Goal: Information Seeking & Learning: Find specific fact

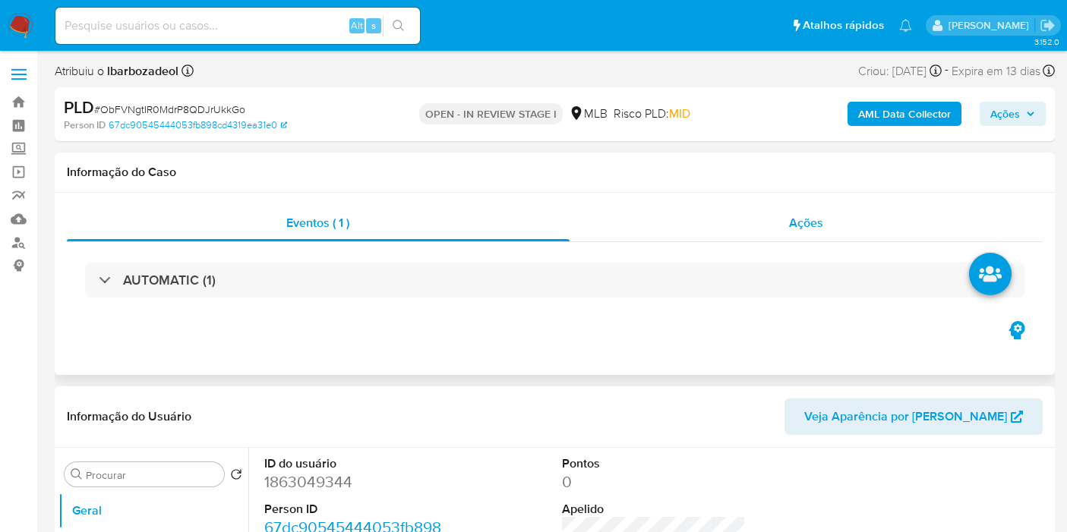
scroll to position [4, 0]
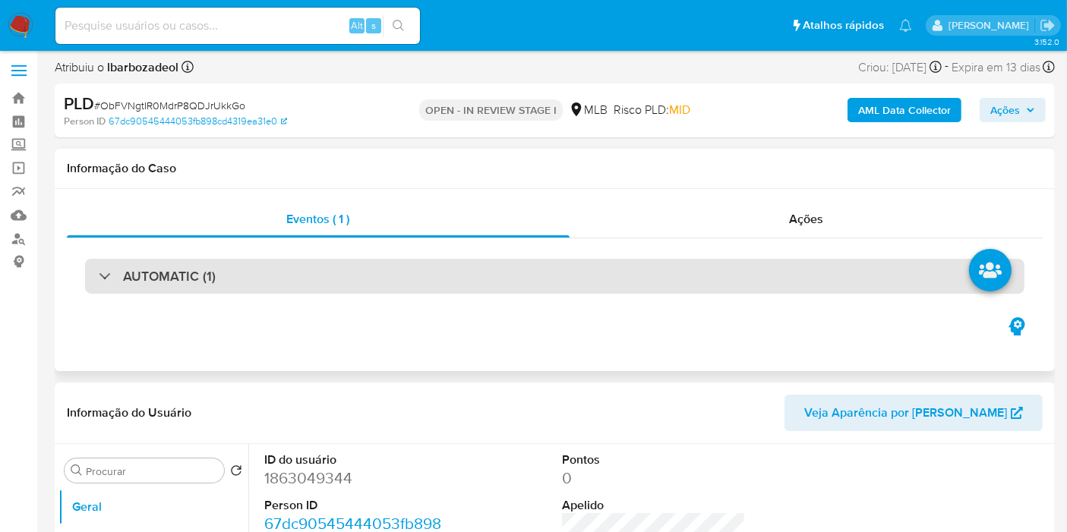
click at [459, 261] on div "AUTOMATIC (1)" at bounding box center [554, 276] width 939 height 35
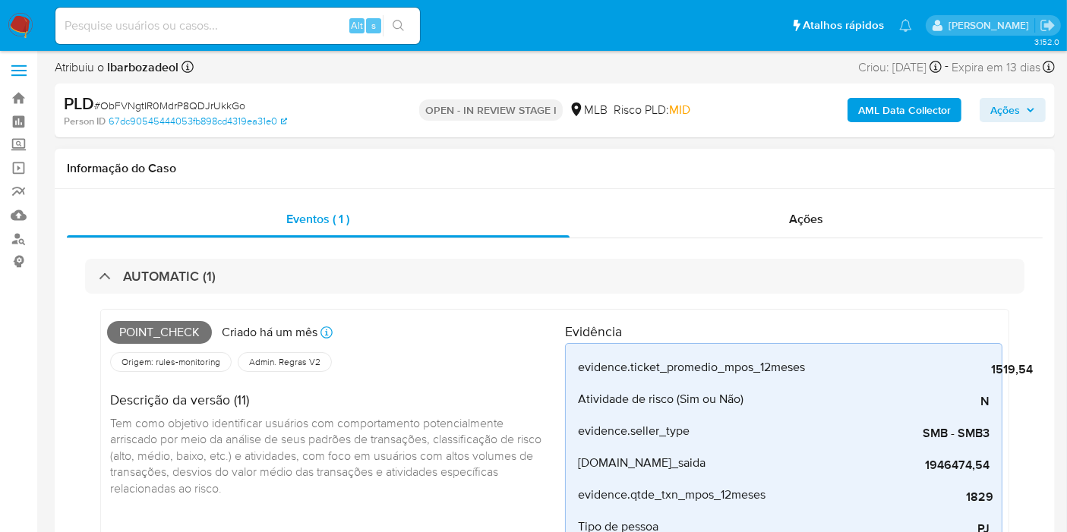
click at [172, 330] on span "Point_check" at bounding box center [159, 332] width 105 height 23
copy span "Point_check"
drag, startPoint x: 1022, startPoint y: 109, endPoint x: 667, endPoint y: 245, distance: 380.5
click at [996, 124] on div "AML Data Collector Ações" at bounding box center [884, 111] width 324 height 36
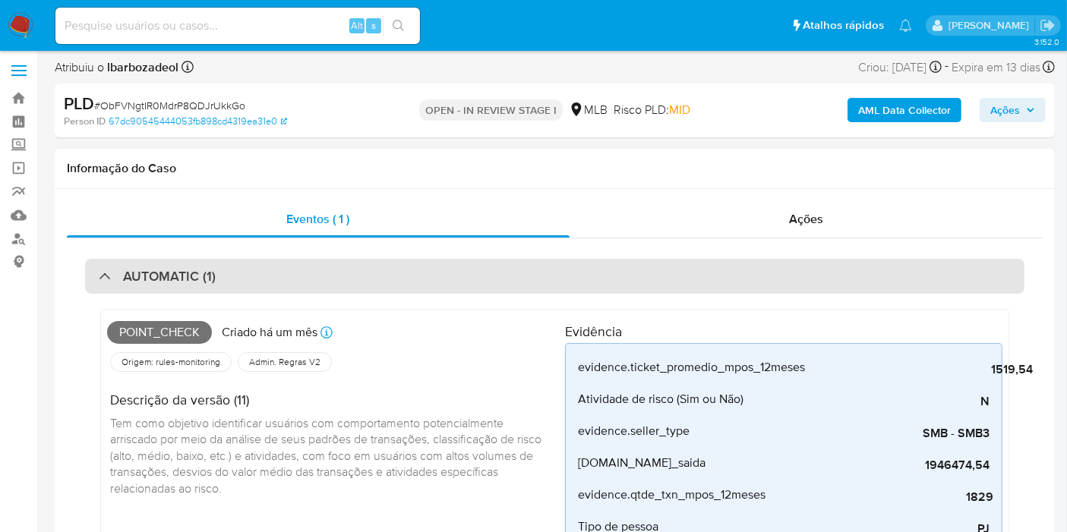
click at [627, 259] on div "AUTOMATIC (1)" at bounding box center [554, 276] width 939 height 35
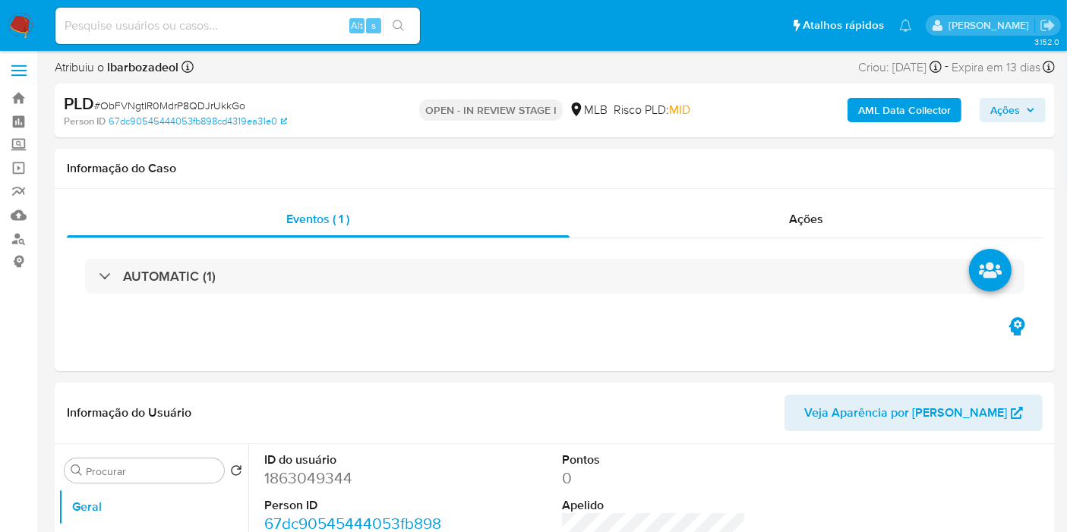
drag, startPoint x: 1010, startPoint y: 105, endPoint x: 990, endPoint y: 112, distance: 20.9
click at [1008, 106] on span "Ações" at bounding box center [1005, 110] width 30 height 24
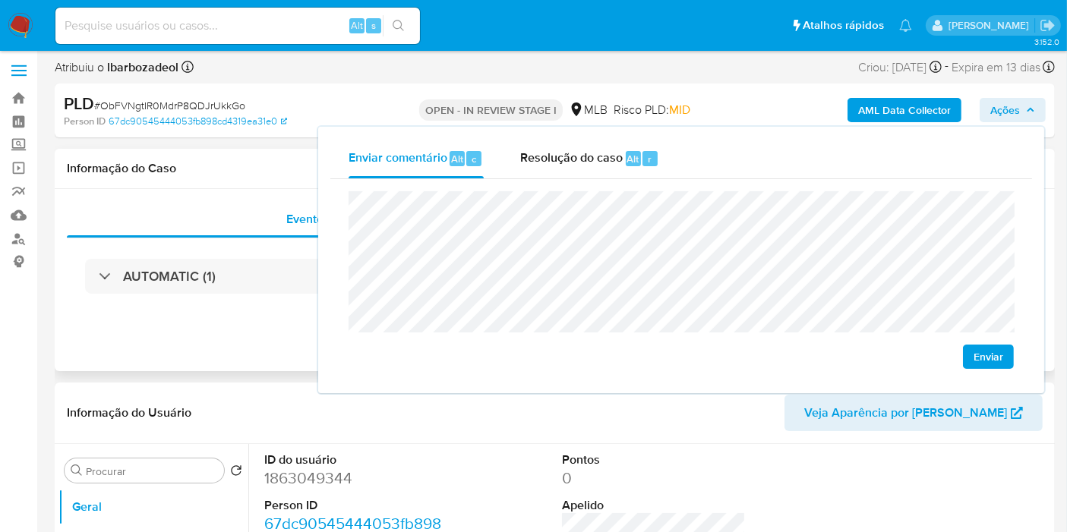
click at [247, 175] on h1 "Informação do Caso" at bounding box center [555, 168] width 976 height 15
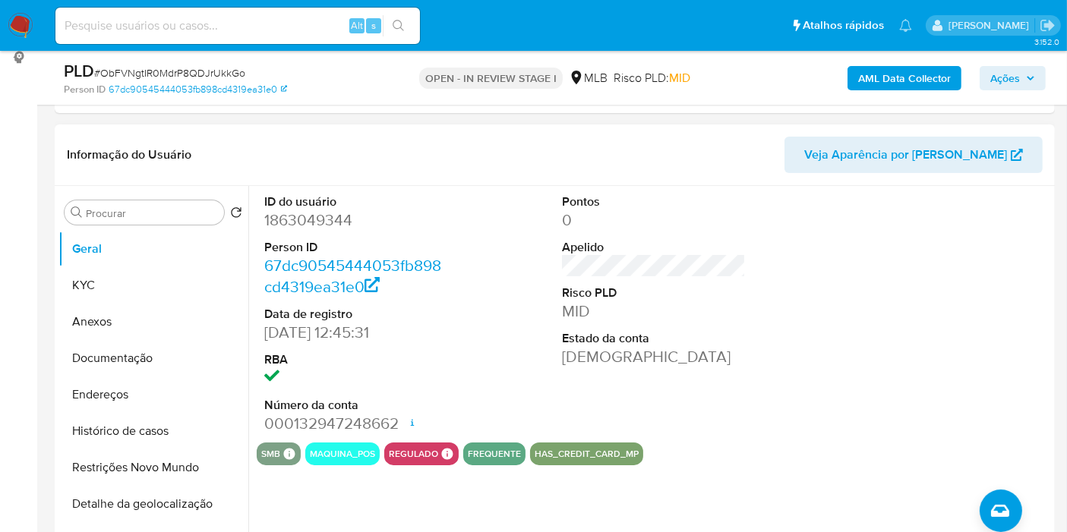
scroll to position [173, 0]
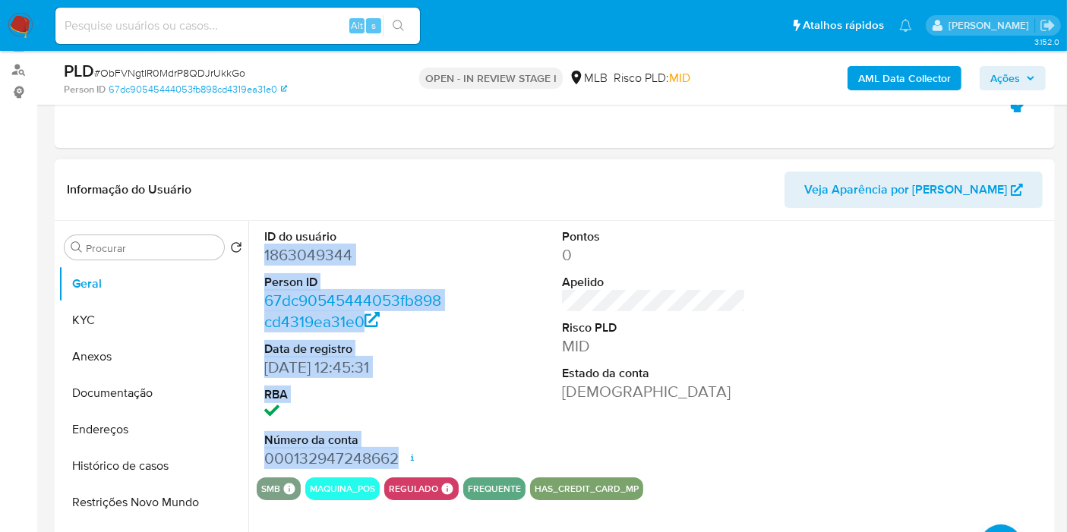
drag, startPoint x: 262, startPoint y: 254, endPoint x: 394, endPoint y: 455, distance: 240.1
click at [394, 455] on div "ID do usuário 1863049344 Person ID 67dc90545444053fb898cd4319ea31e0 Data de reg…" at bounding box center [356, 349] width 199 height 257
copy dl "1863049344 Person ID 67dc90545444053fb898cd4319ea31e0 Data de registro [DATE] 1…"
click at [994, 73] on span "Ações" at bounding box center [1005, 78] width 30 height 24
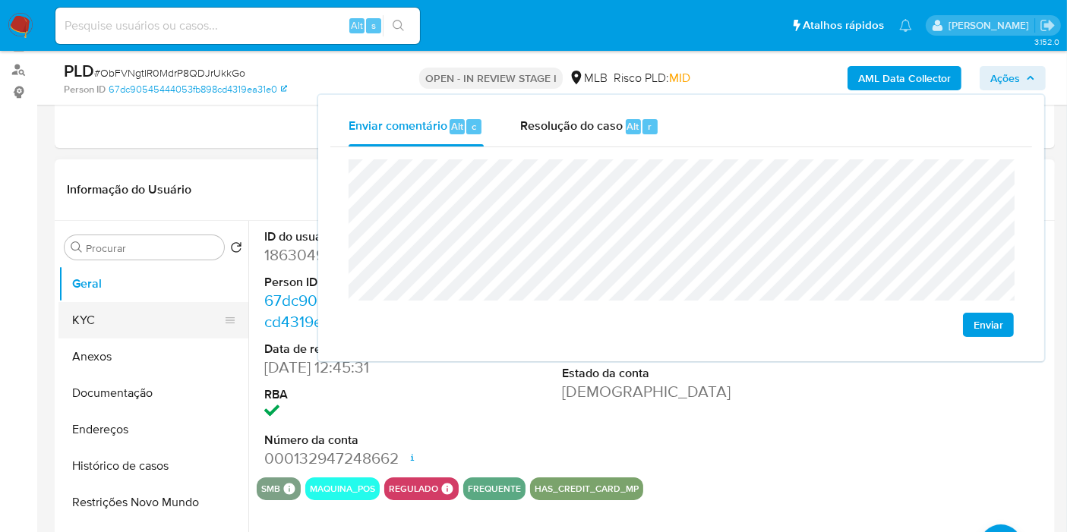
click at [185, 313] on button "KYC" at bounding box center [147, 320] width 178 height 36
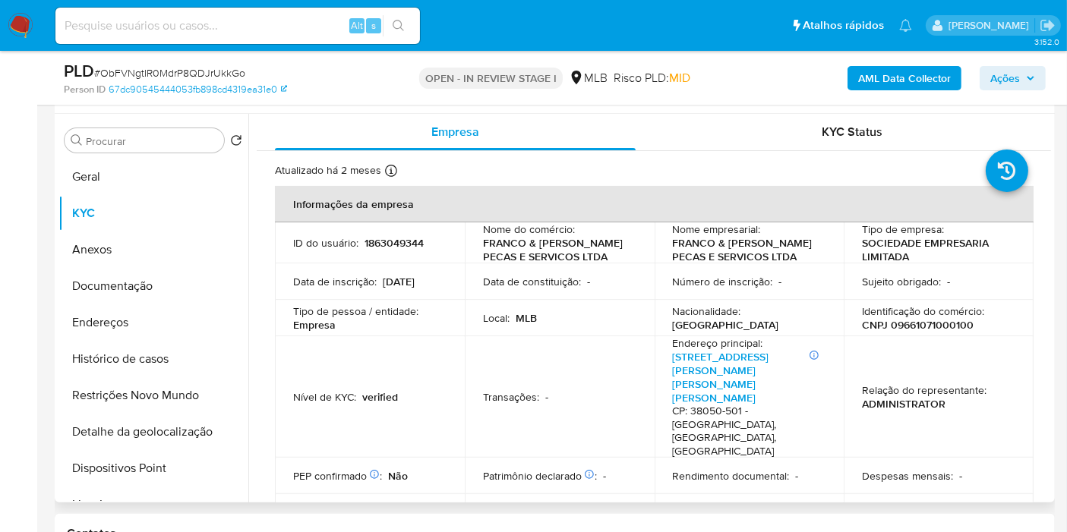
scroll to position [281, 0]
click at [927, 320] on p "CNPJ 09661071000100" at bounding box center [918, 324] width 112 height 14
copy p "09661071000100"
click at [1031, 77] on icon "button" at bounding box center [1030, 78] width 6 height 4
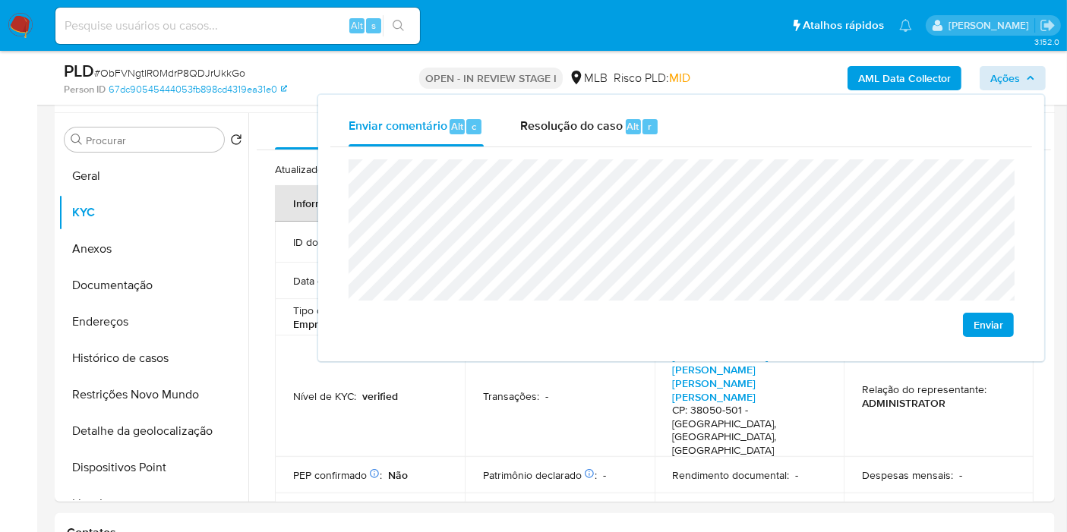
click at [0, 0] on lt-span "econômica" at bounding box center [0, 0] width 0 height 0
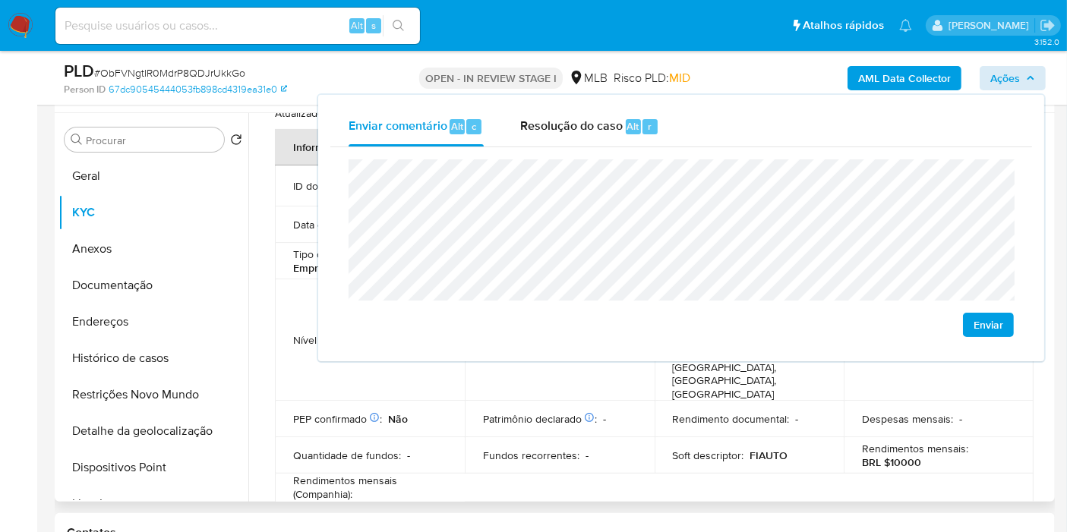
scroll to position [57, 0]
click at [552, 448] on p "Fundos recorrentes :" at bounding box center [531, 455] width 96 height 14
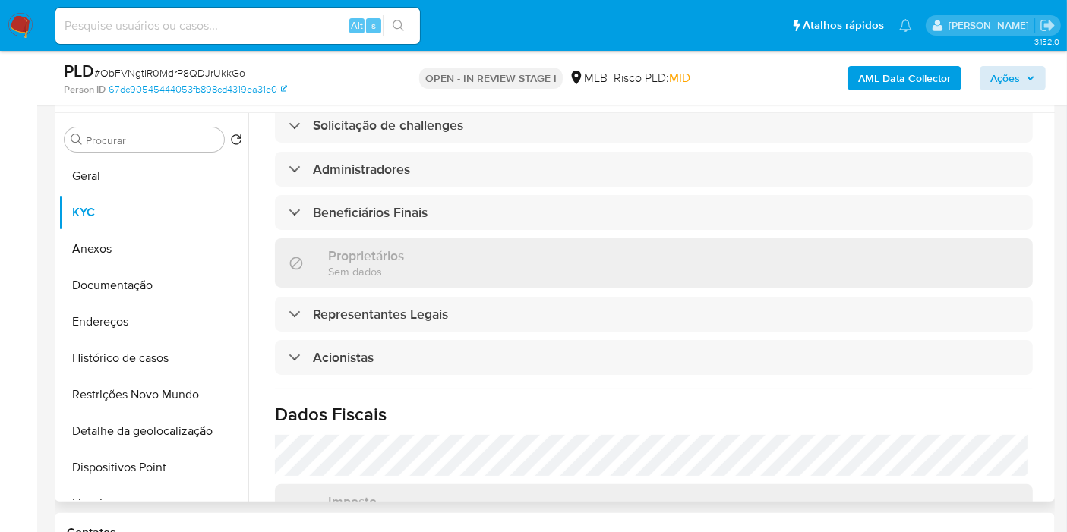
scroll to position [804, 0]
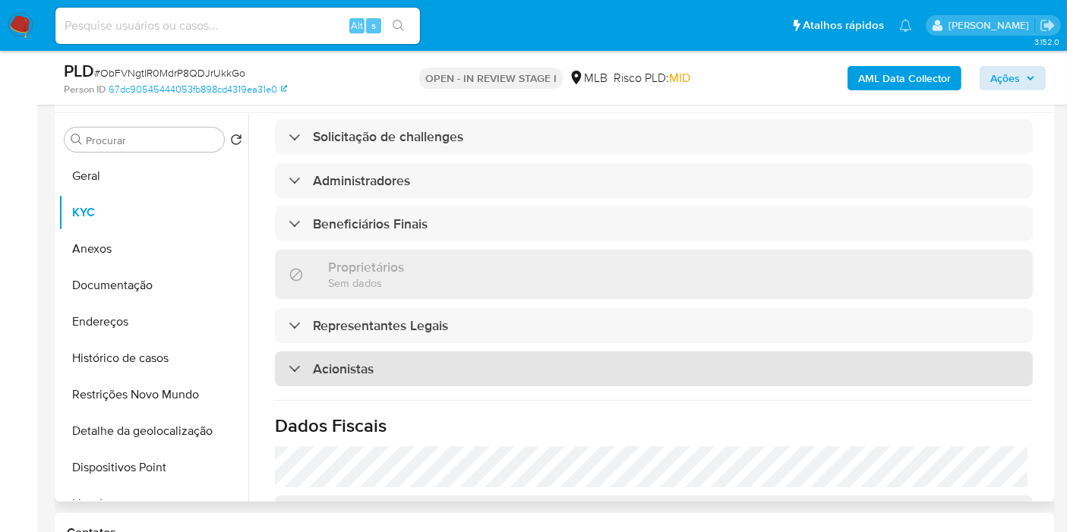
click at [622, 352] on div "Acionistas" at bounding box center [654, 369] width 758 height 35
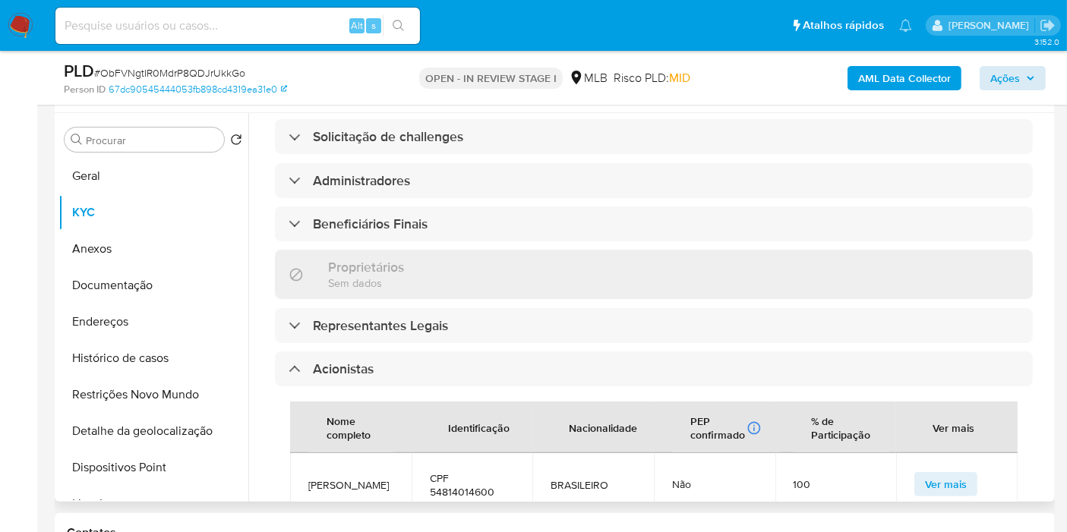
click at [454, 472] on span "CPF 54814014600" at bounding box center [472, 485] width 85 height 27
copy span "54814014600"
click at [987, 79] on button "Ações" at bounding box center [1013, 78] width 66 height 24
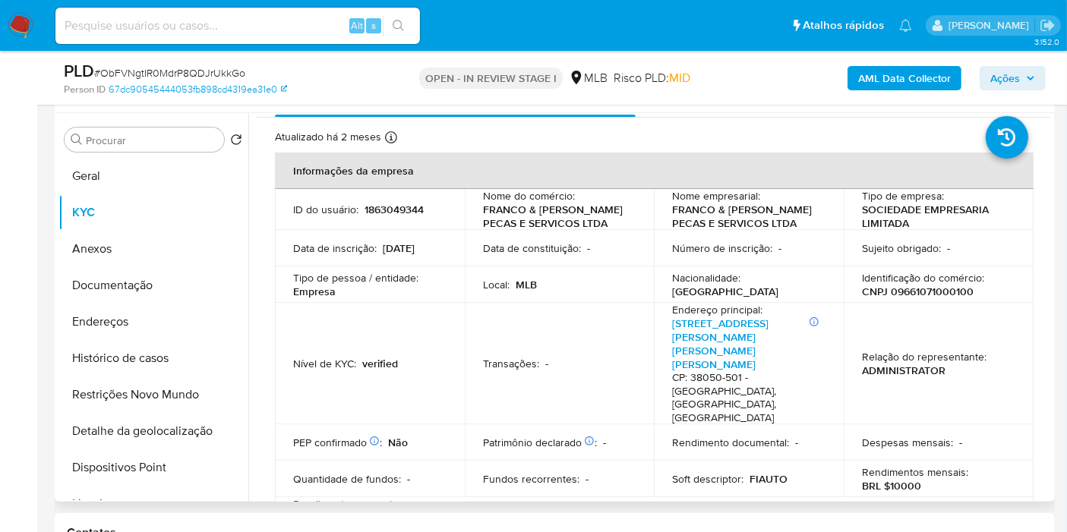
scroll to position [0, 0]
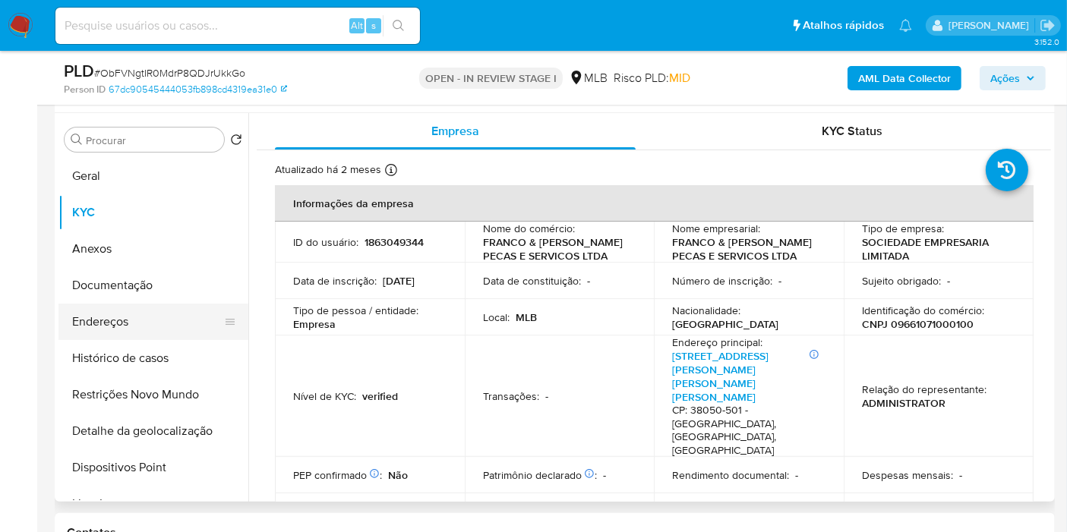
click at [138, 333] on button "Endereços" at bounding box center [147, 322] width 178 height 36
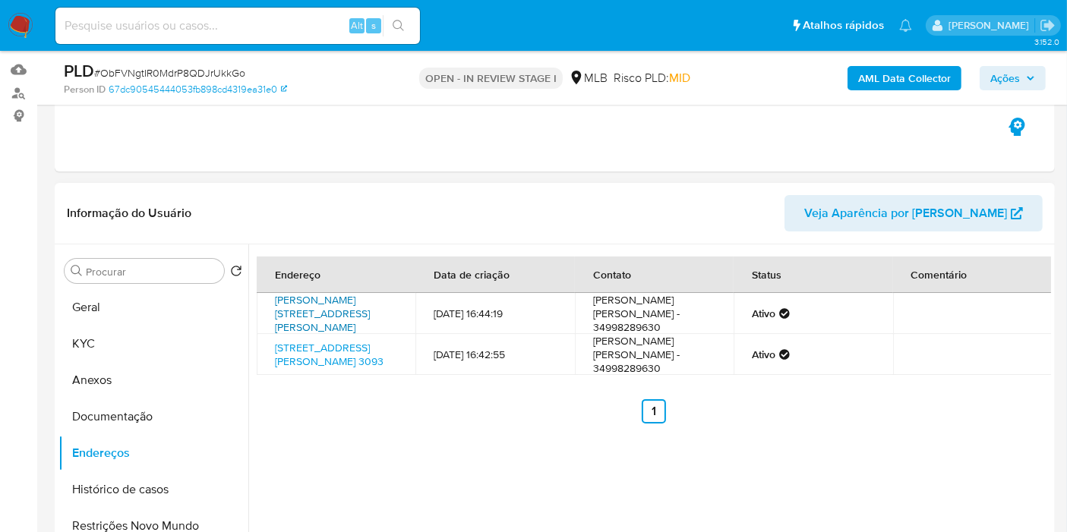
scroll to position [197, 0]
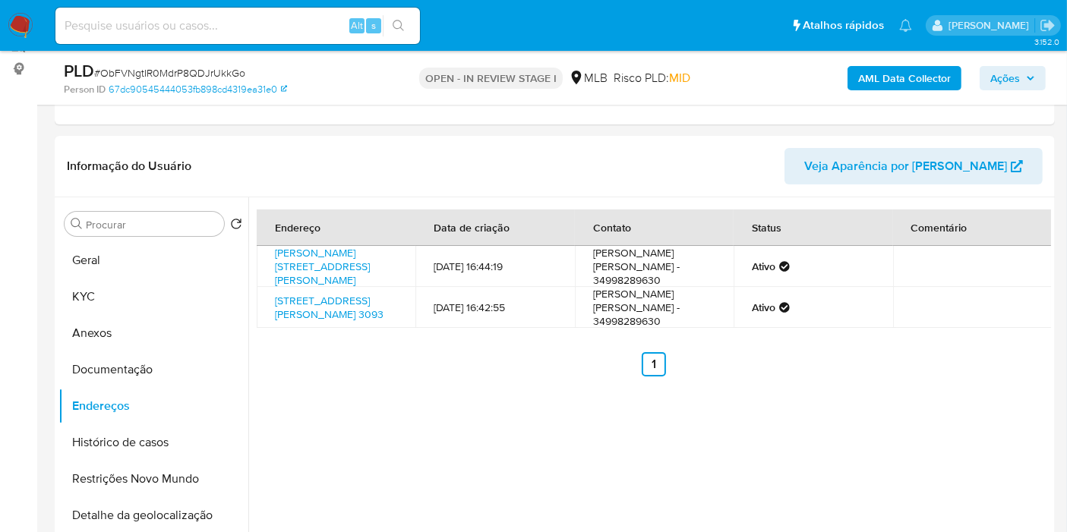
drag, startPoint x: 1013, startPoint y: 71, endPoint x: 987, endPoint y: 88, distance: 30.8
click at [1011, 72] on span "Ações" at bounding box center [1005, 78] width 30 height 24
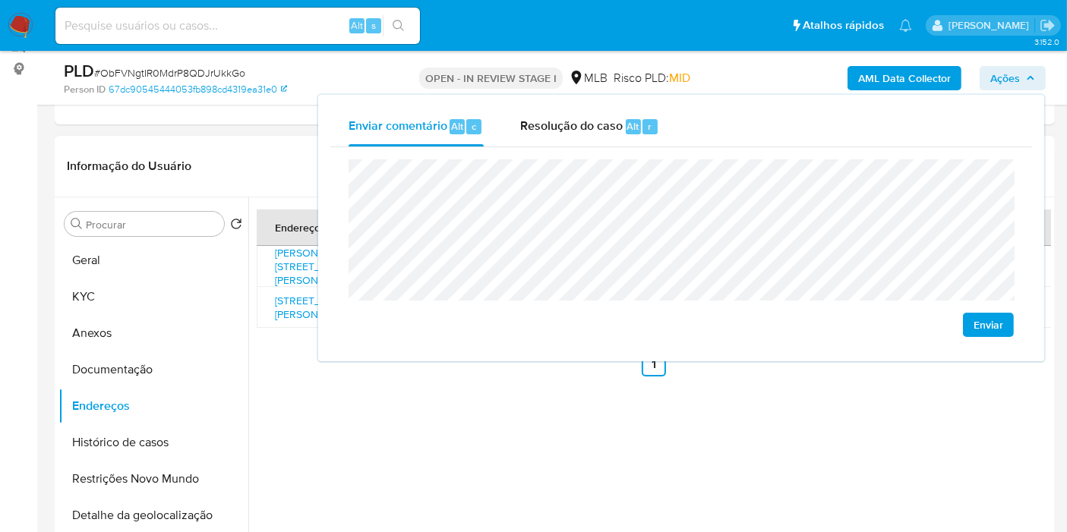
click at [750, 450] on div "Endereço Data de criação Contato Status Comentário [PERSON_NAME][STREET_ADDRESS…" at bounding box center [649, 391] width 803 height 389
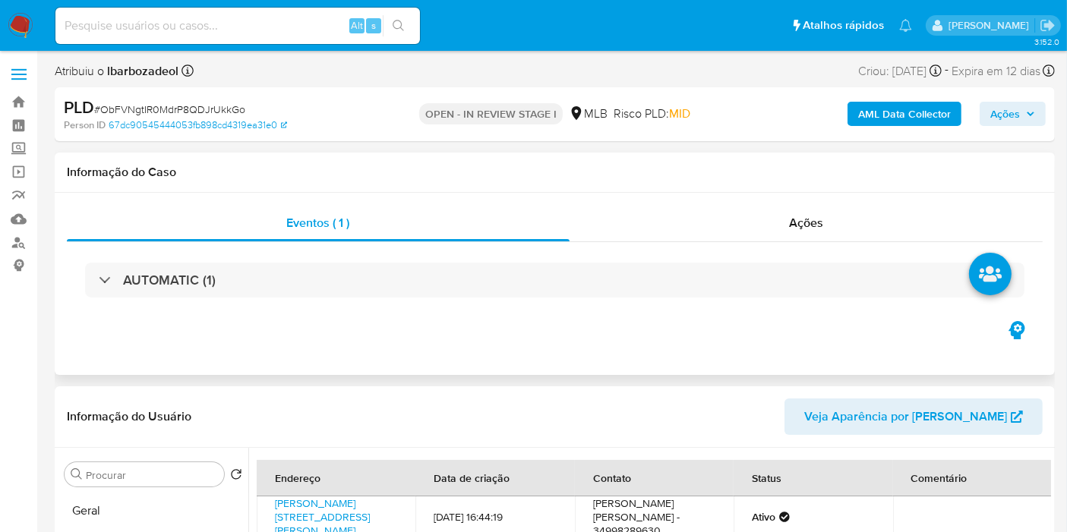
scroll to position [1, 0]
click at [1024, 103] on span "Ações" at bounding box center [1012, 113] width 45 height 21
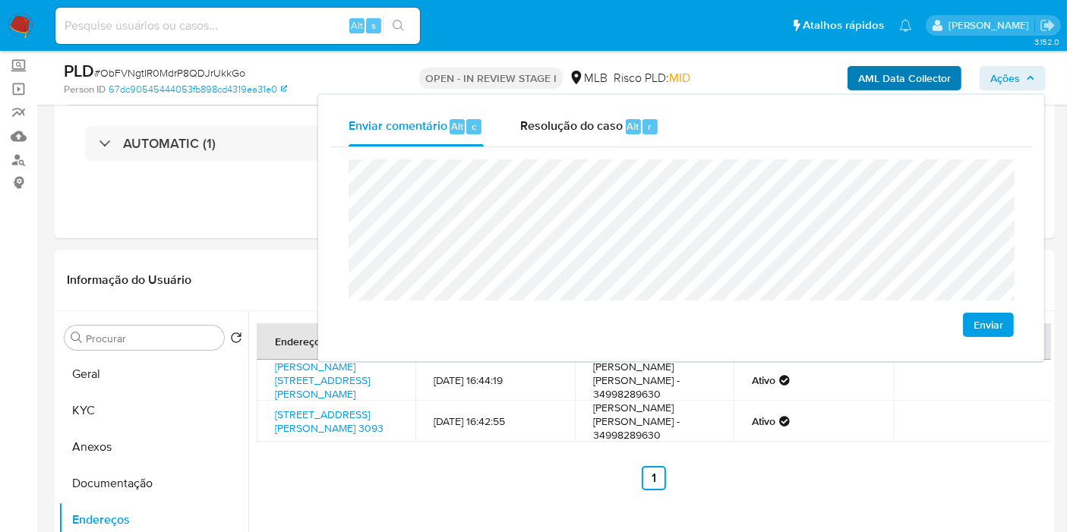
scroll to position [84, 0]
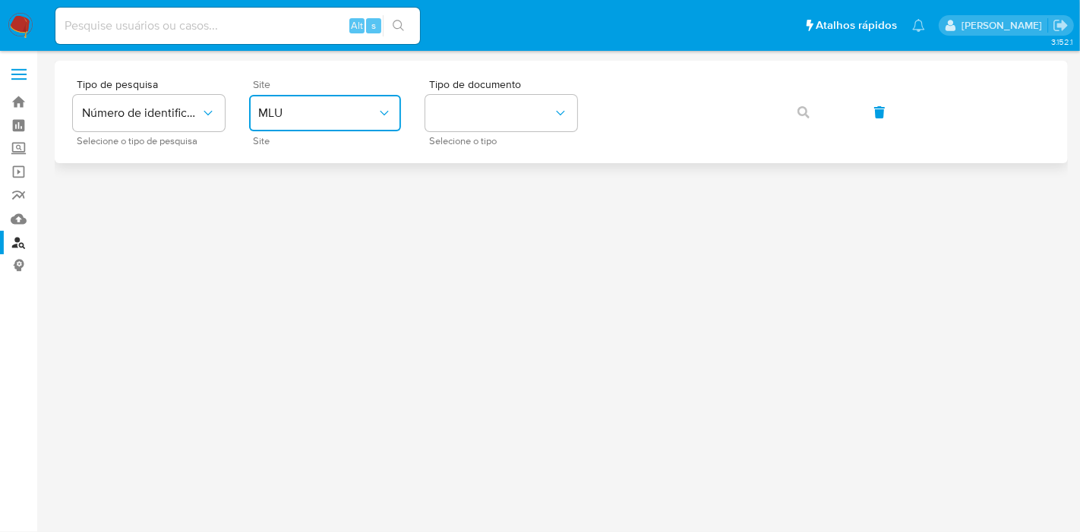
click at [336, 128] on button "MLU" at bounding box center [325, 113] width 152 height 36
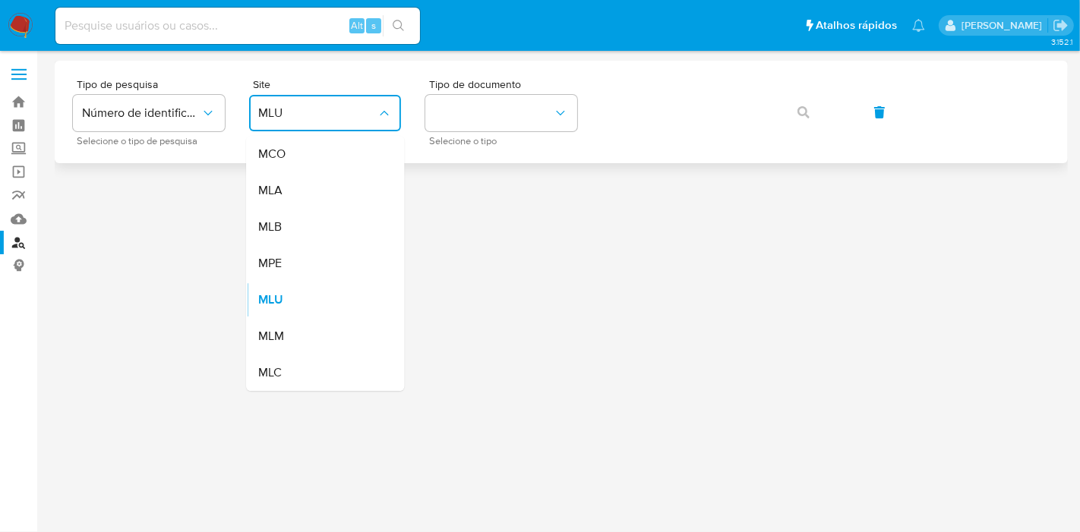
drag, startPoint x: 332, startPoint y: 229, endPoint x: 475, endPoint y: 157, distance: 160.6
click at [336, 224] on div "MLB" at bounding box center [320, 227] width 125 height 36
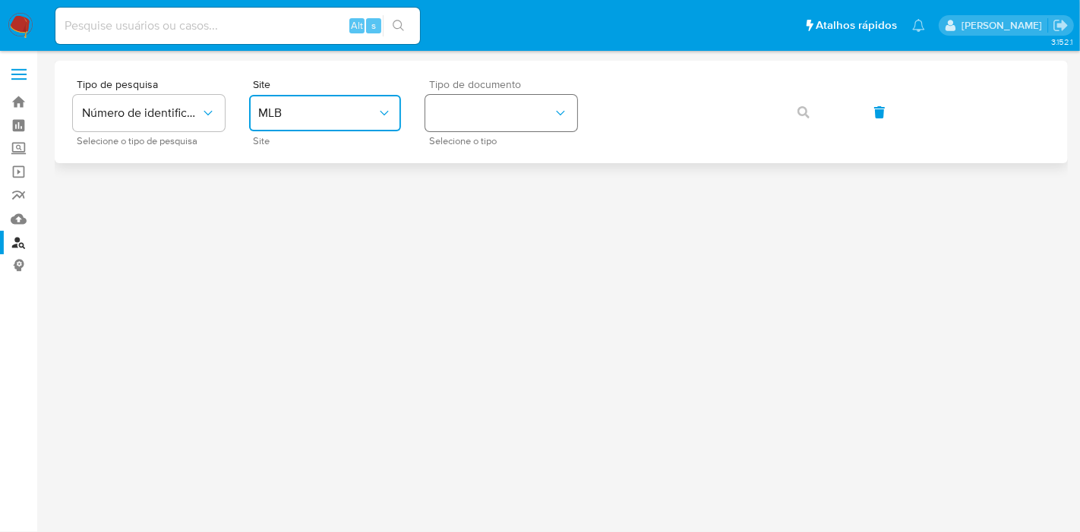
click at [497, 125] on button "identificationType" at bounding box center [501, 113] width 152 height 36
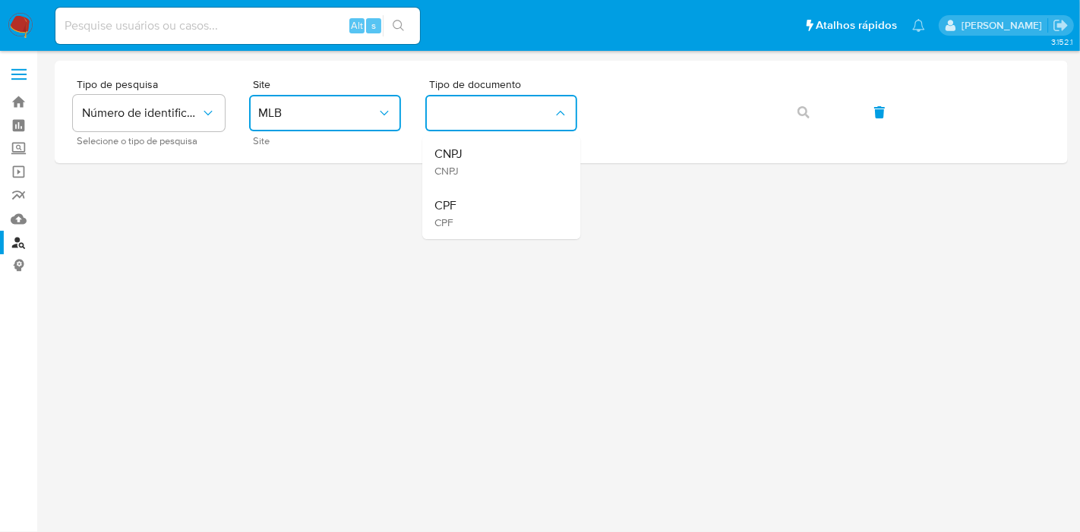
drag, startPoint x: 488, startPoint y: 219, endPoint x: 537, endPoint y: 189, distance: 58.0
click at [497, 211] on div "CPF CPF" at bounding box center [496, 214] width 125 height 52
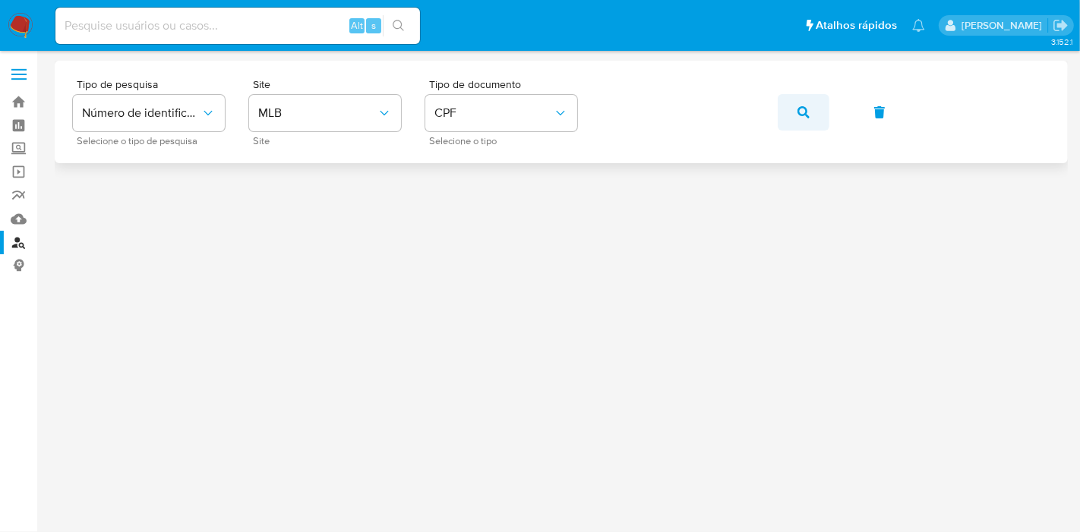
click at [815, 102] on button "button" at bounding box center [804, 112] width 52 height 36
